Goal: Information Seeking & Learning: Understand process/instructions

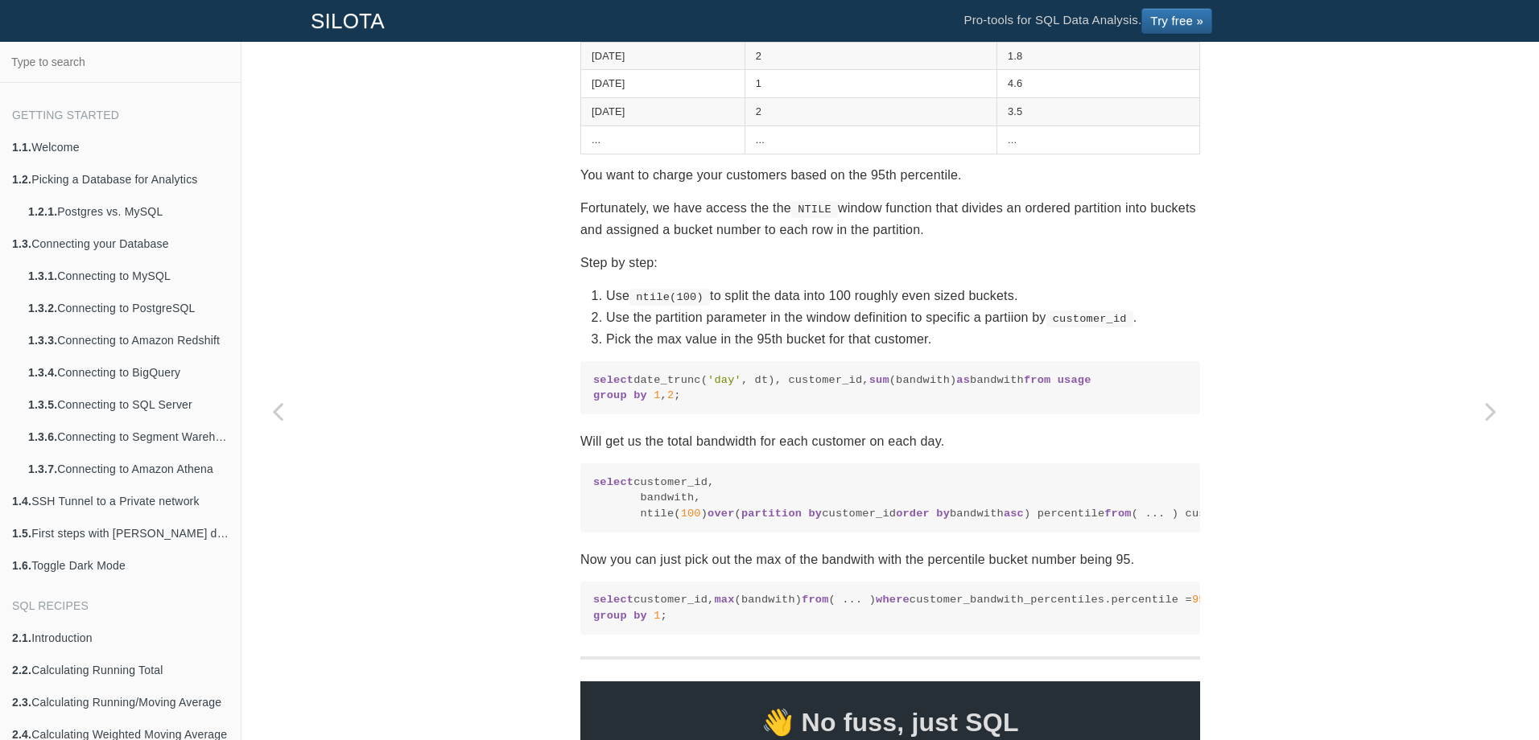
scroll to position [845, 0]
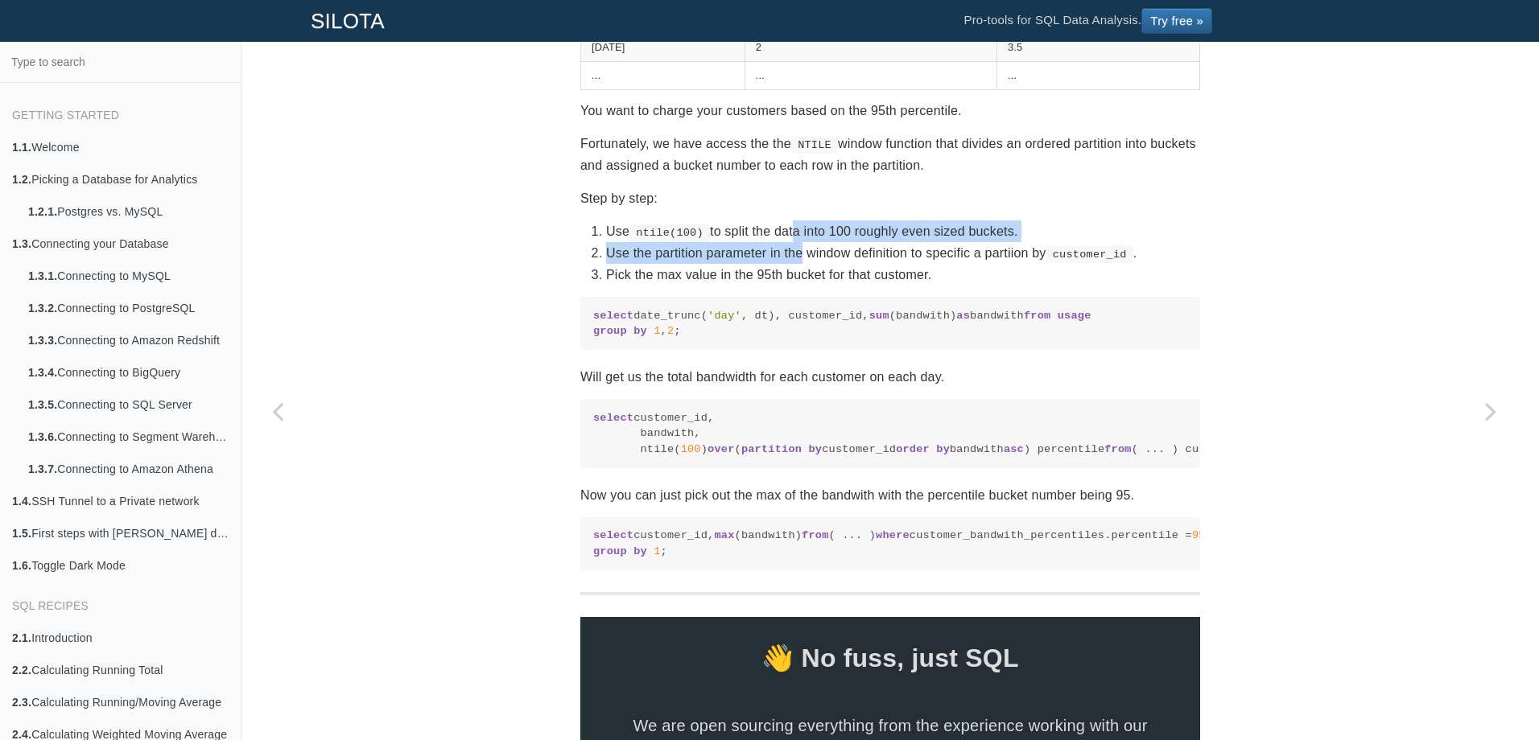
drag, startPoint x: 785, startPoint y: 229, endPoint x: 797, endPoint y: 261, distance: 34.1
click at [797, 261] on ol "Use ntile(100) to split the data into 100 roughly even sized buckets. Use the p…" at bounding box center [890, 254] width 620 height 66
click at [797, 261] on li "Use the partition parameter in the window definition to specific a partiion by …" at bounding box center [903, 253] width 594 height 22
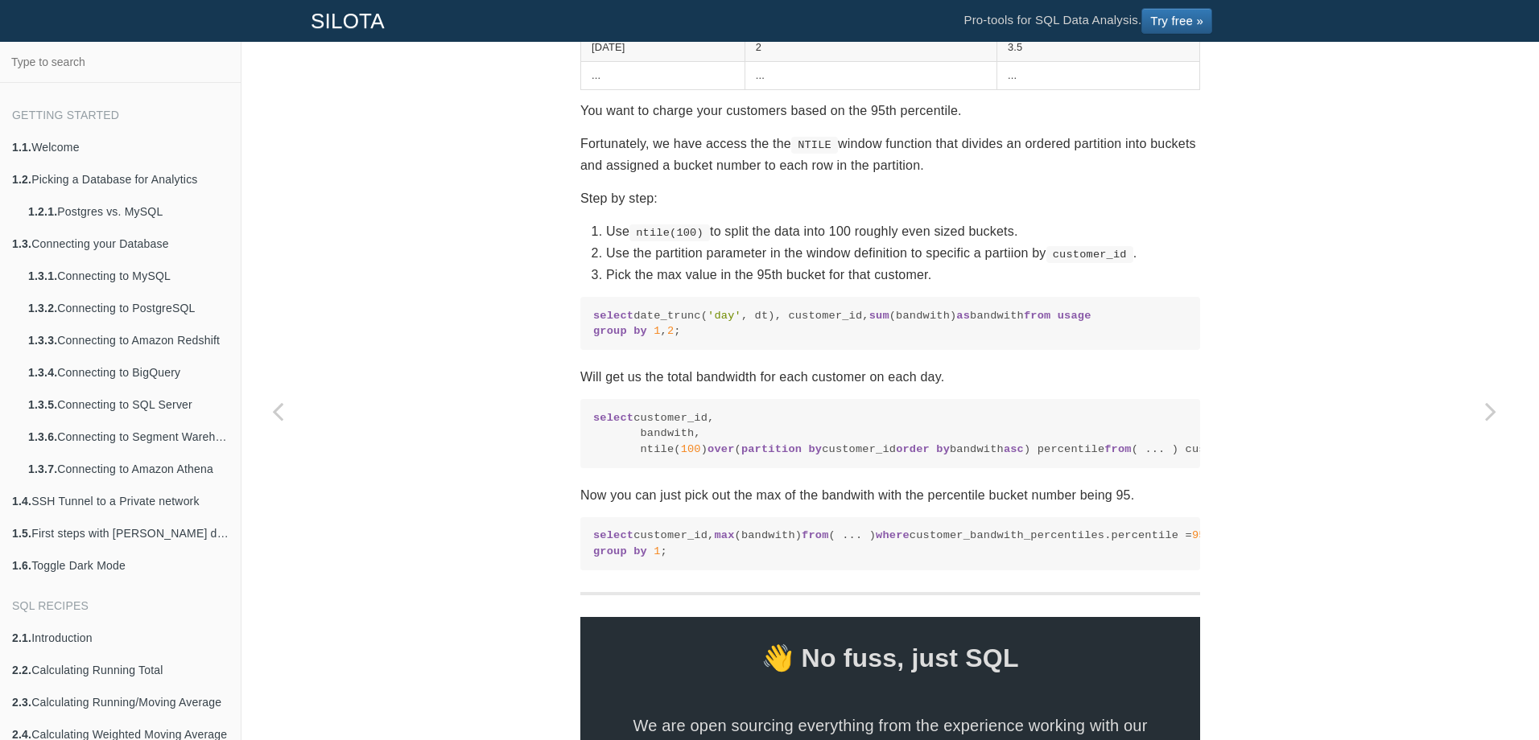
click at [814, 146] on code "NTILE" at bounding box center [814, 145] width 47 height 16
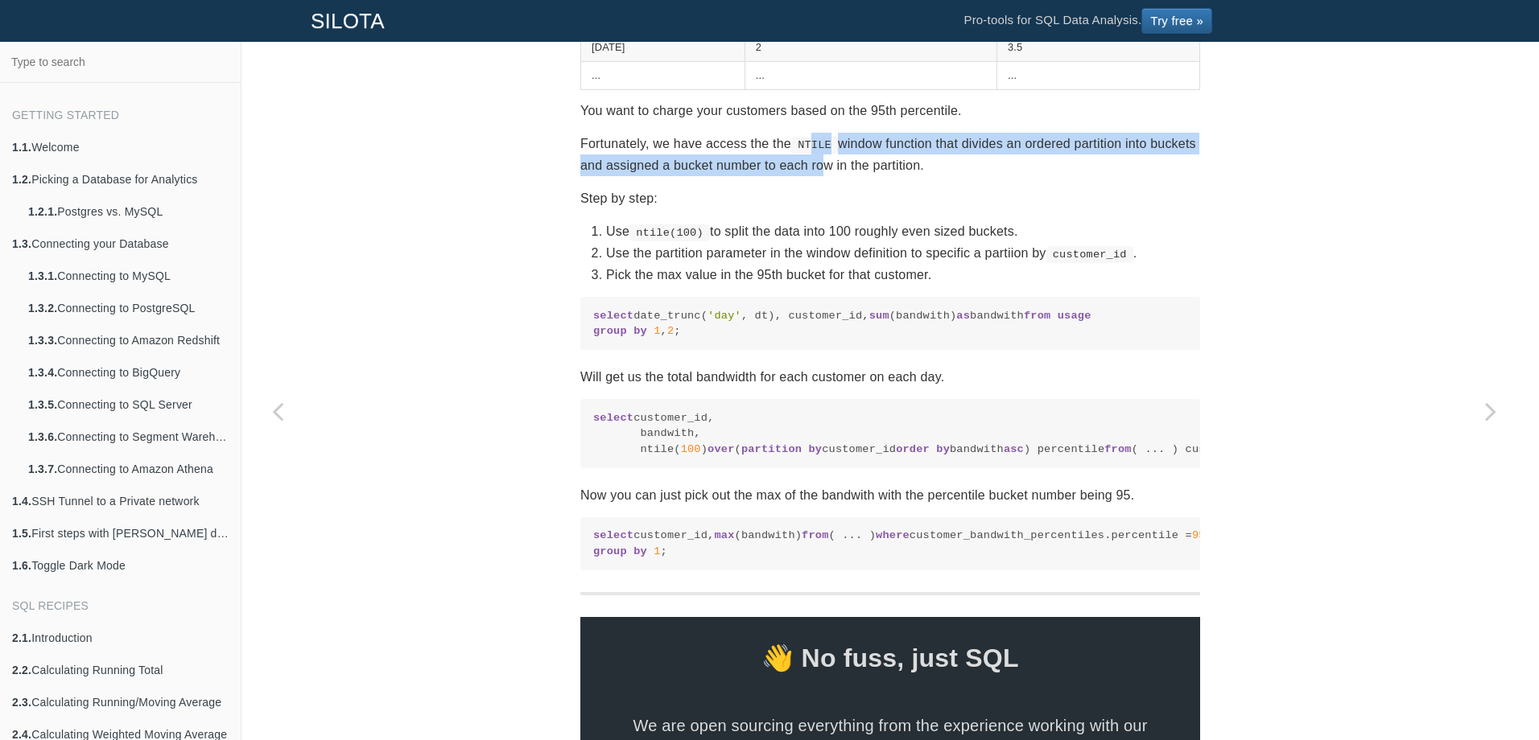
drag, startPoint x: 809, startPoint y: 142, endPoint x: 807, endPoint y: 167, distance: 24.2
click at [807, 167] on p "Fortunately, we have access the the NTILE window function that divides an order…" at bounding box center [890, 154] width 620 height 43
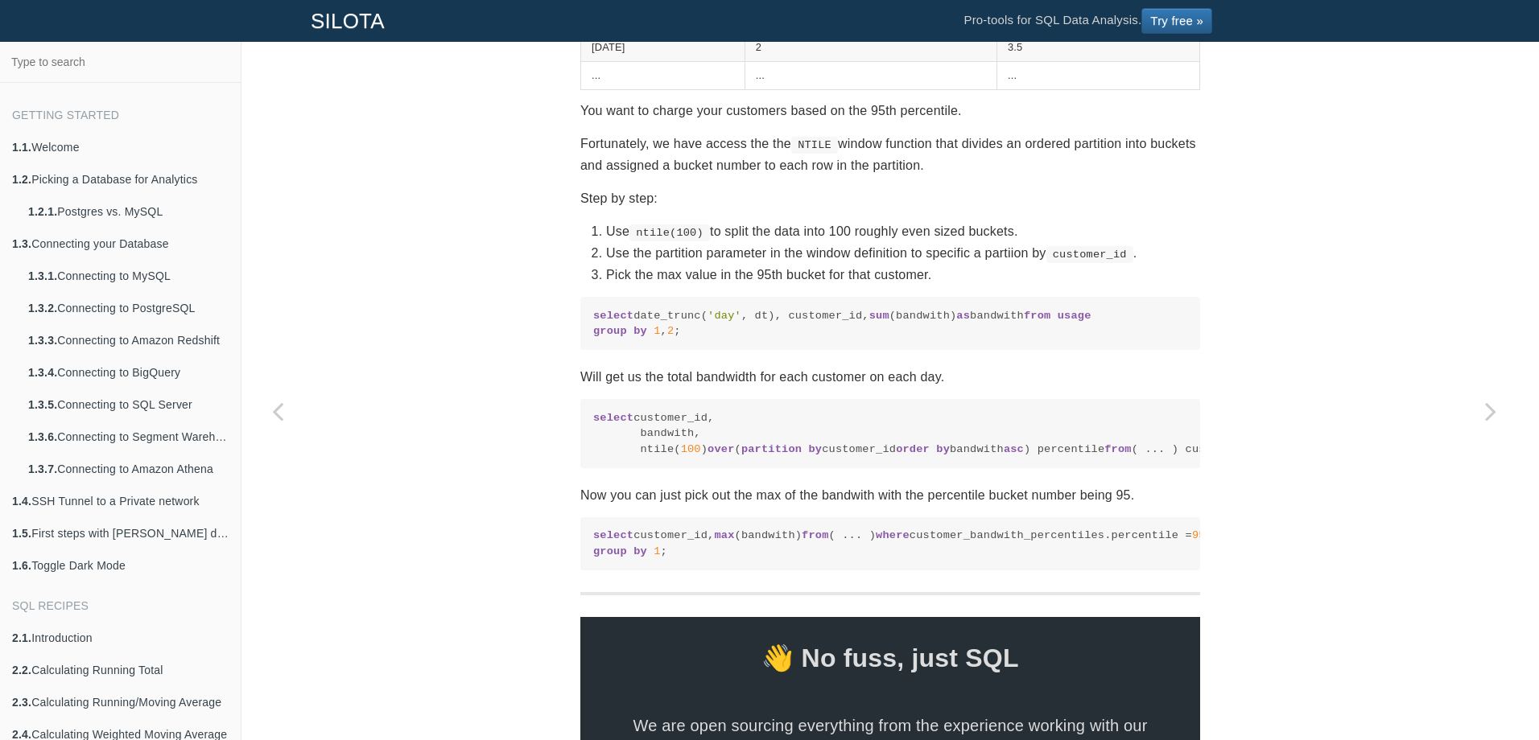
click at [798, 151] on code "NTILE" at bounding box center [814, 145] width 47 height 16
drag, startPoint x: 798, startPoint y: 142, endPoint x: 798, endPoint y: 151, distance: 8.9
click at [798, 151] on code "NTILE" at bounding box center [814, 145] width 47 height 16
drag, startPoint x: 797, startPoint y: 142, endPoint x: 797, endPoint y: 152, distance: 10.5
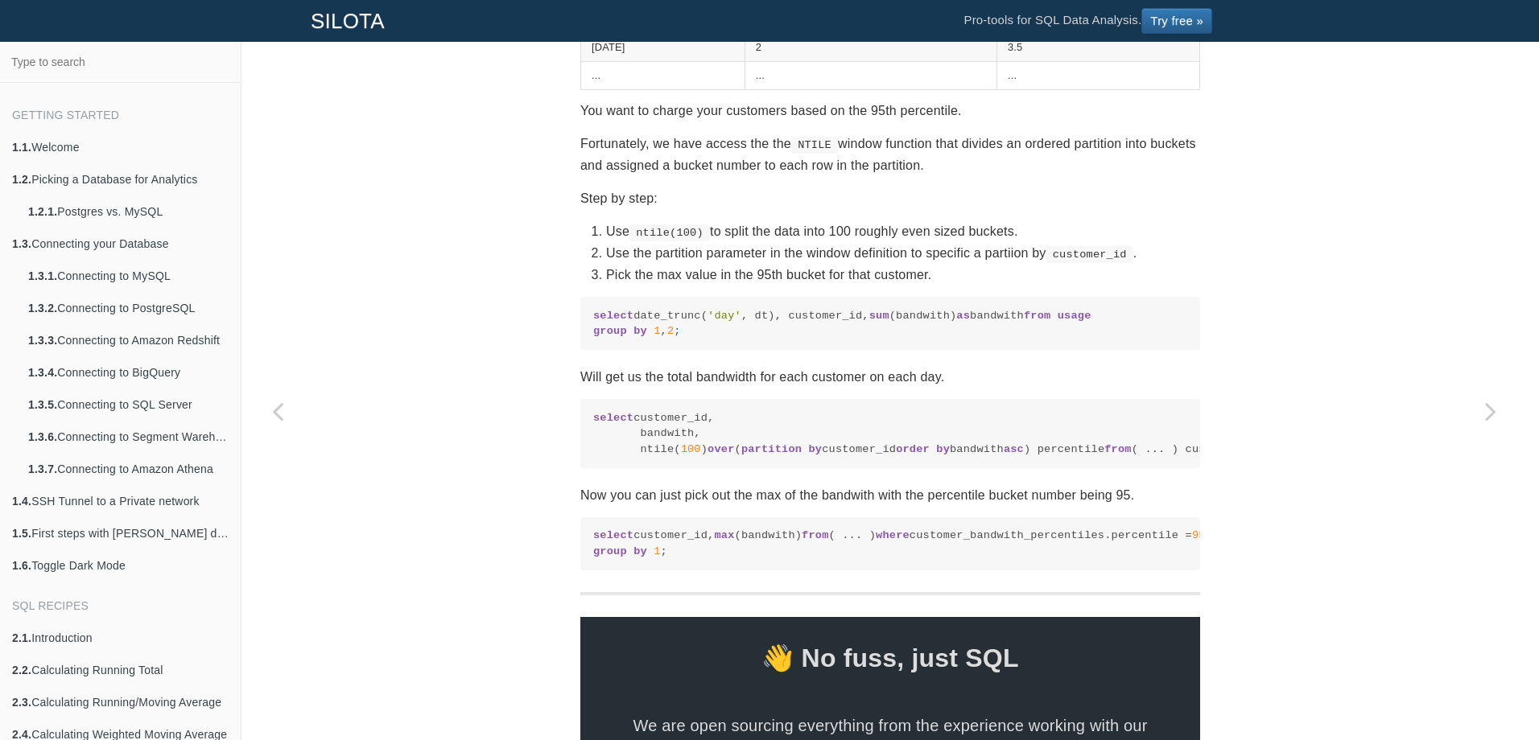
click at [797, 152] on code "NTILE" at bounding box center [814, 145] width 47 height 16
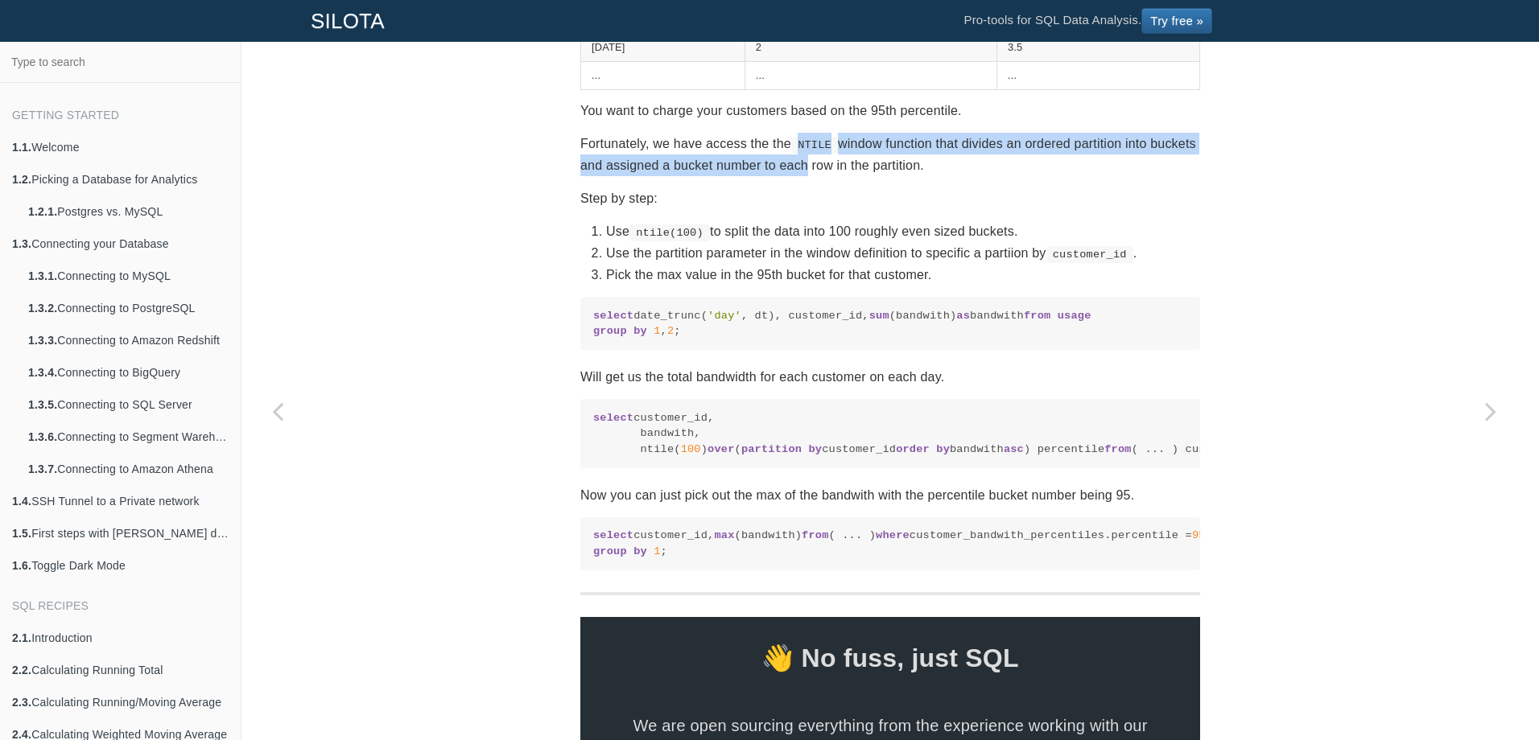
click at [796, 170] on p "Fortunately, we have access the the NTILE window function that divides an order…" at bounding box center [890, 154] width 620 height 43
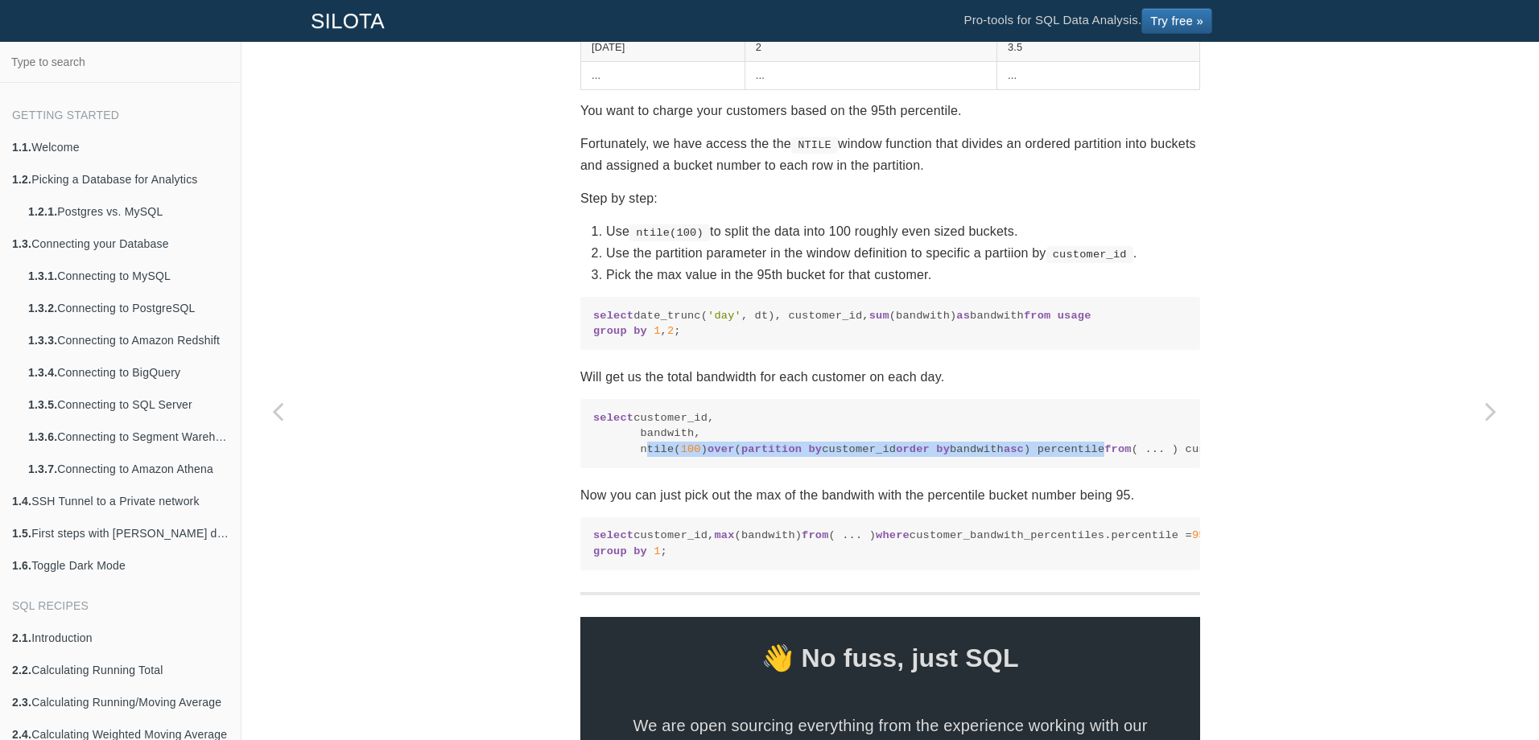
drag, startPoint x: 1093, startPoint y: 465, endPoint x: 633, endPoint y: 464, distance: 460.3
click at [633, 457] on code "select customer_id, bandwith, ntile( 100 ) over ( partition by customer_id orde…" at bounding box center [890, 433] width 594 height 47
copy code "ntile( 100 ) over ( partition by customer_id order by bandwith asc ) percentile"
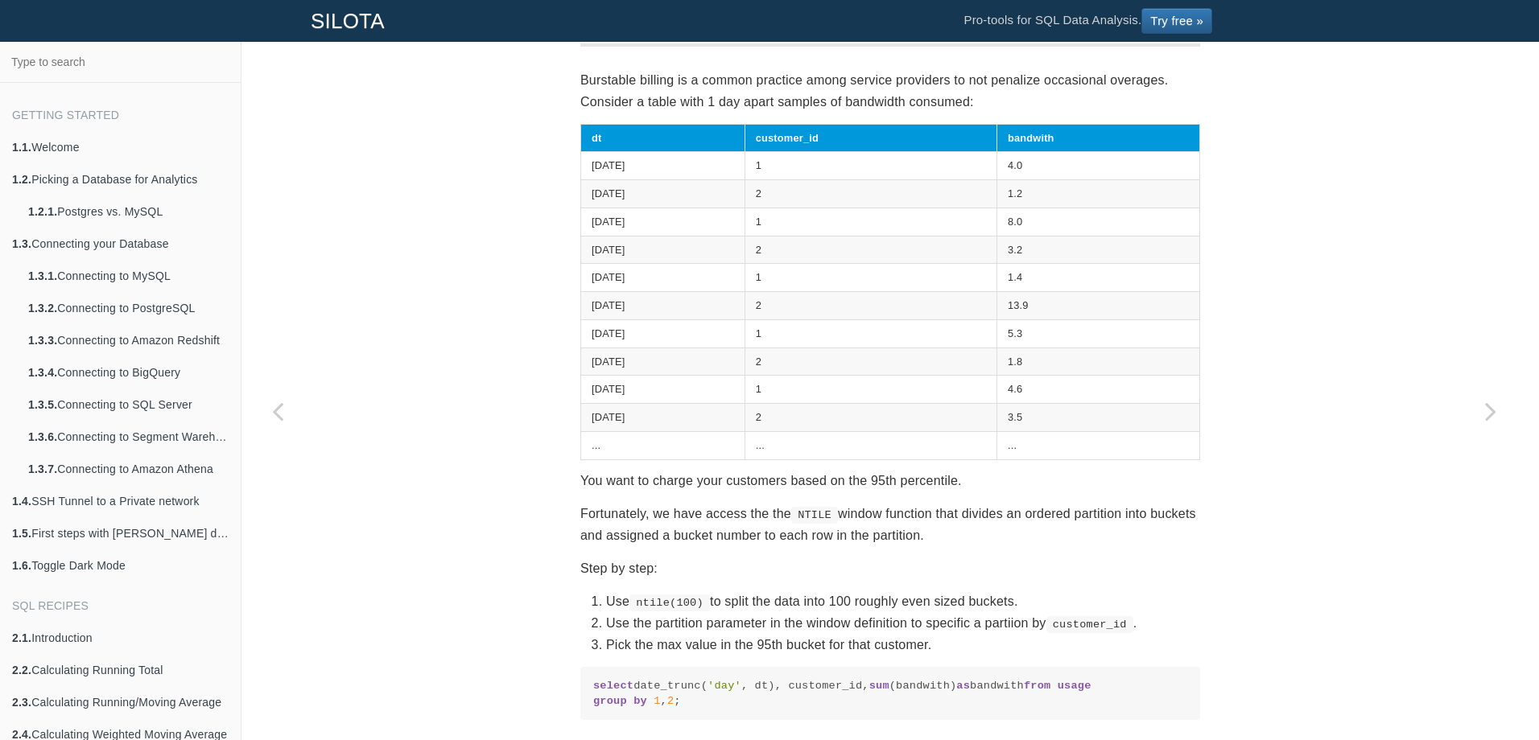
scroll to position [249, 0]
